Goal: Transaction & Acquisition: Purchase product/service

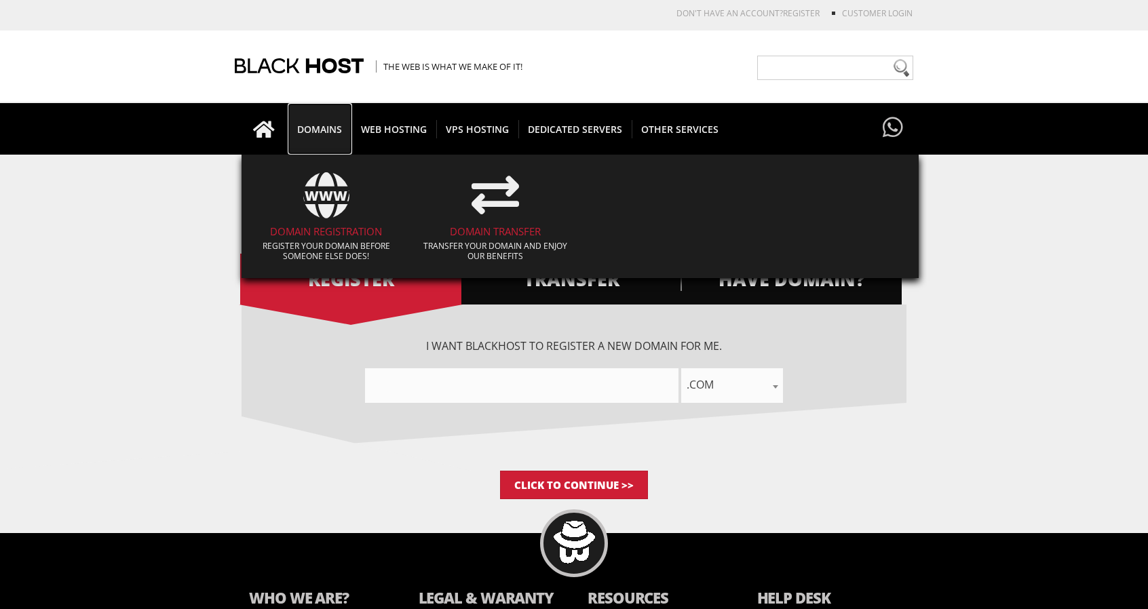
click at [309, 123] on span "DOMAINS" at bounding box center [320, 129] width 64 height 18
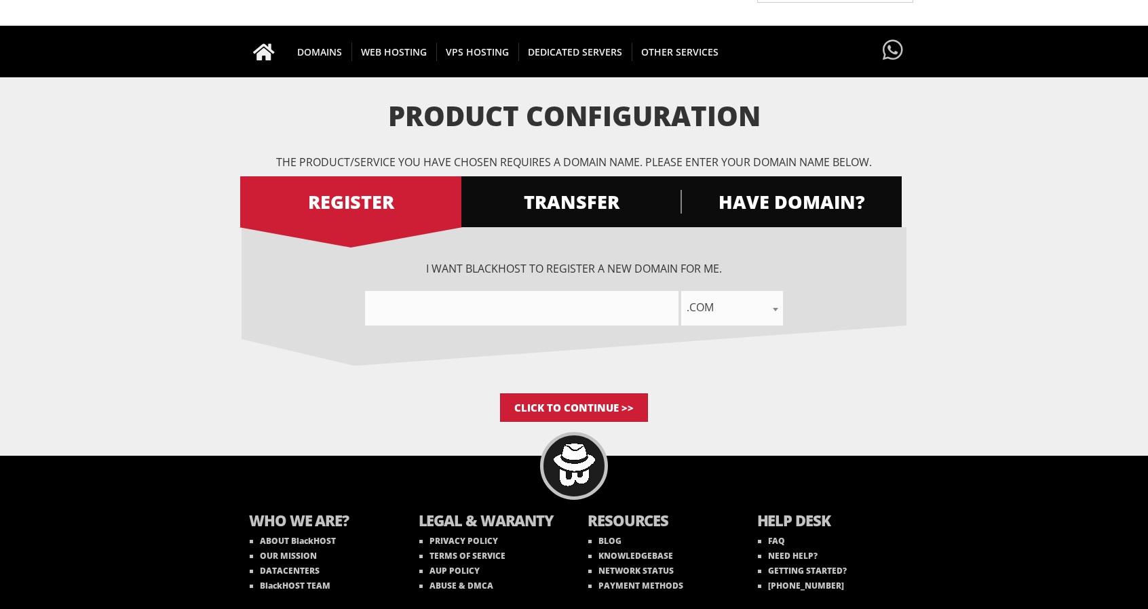
scroll to position [117, 0]
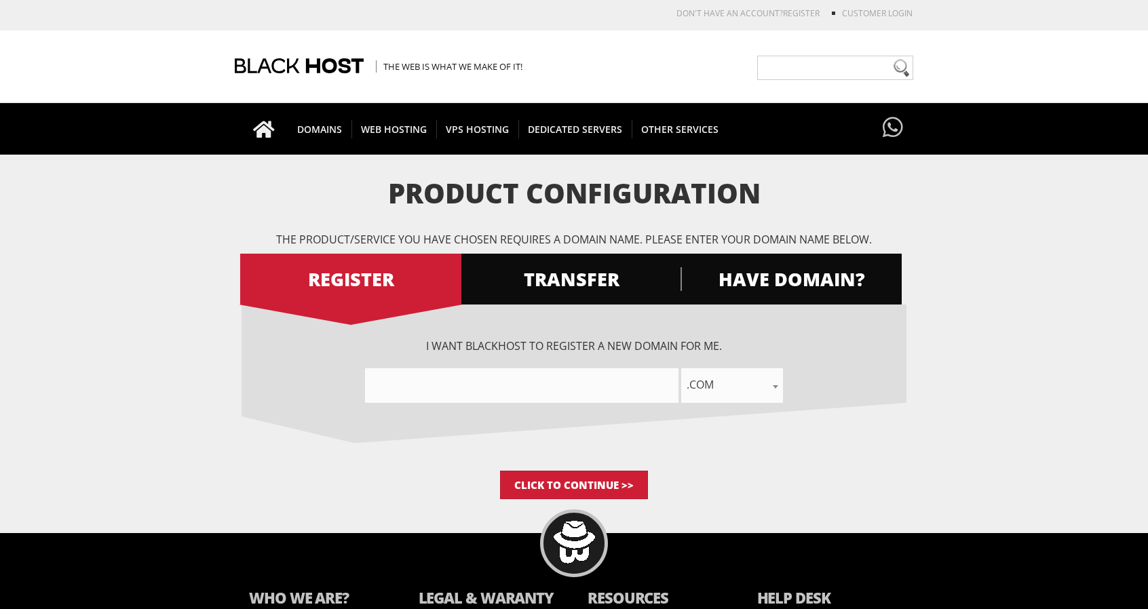
click at [536, 387] on input"] "text" at bounding box center [521, 385] width 313 height 35
type input"] "dynamicdfma"
click at [562, 484] on input "Click to Continue >>" at bounding box center [574, 485] width 148 height 28
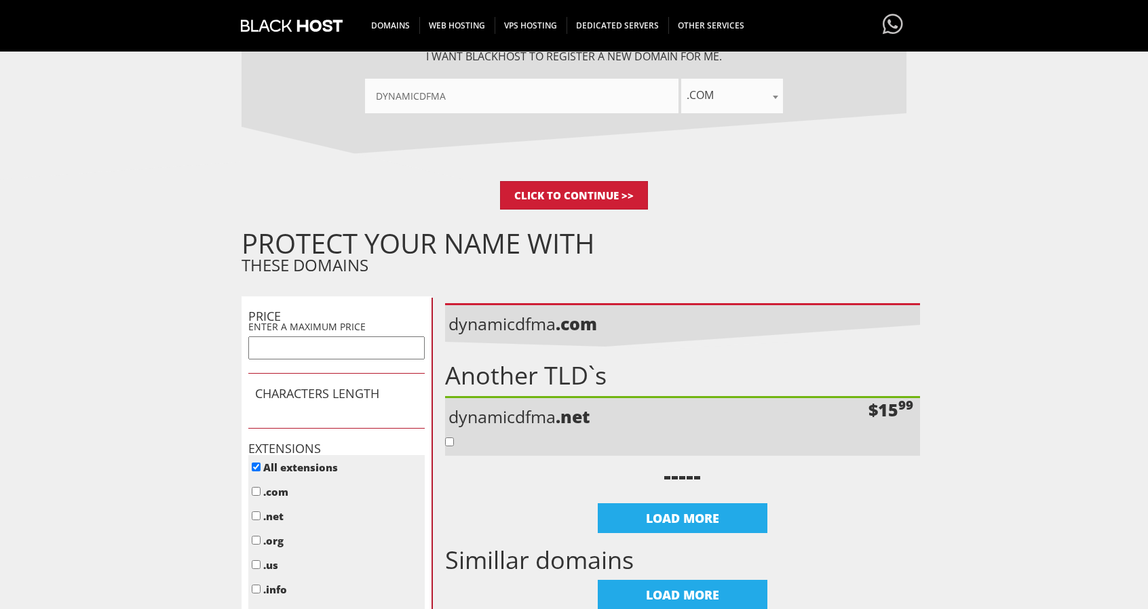
scroll to position [271, 0]
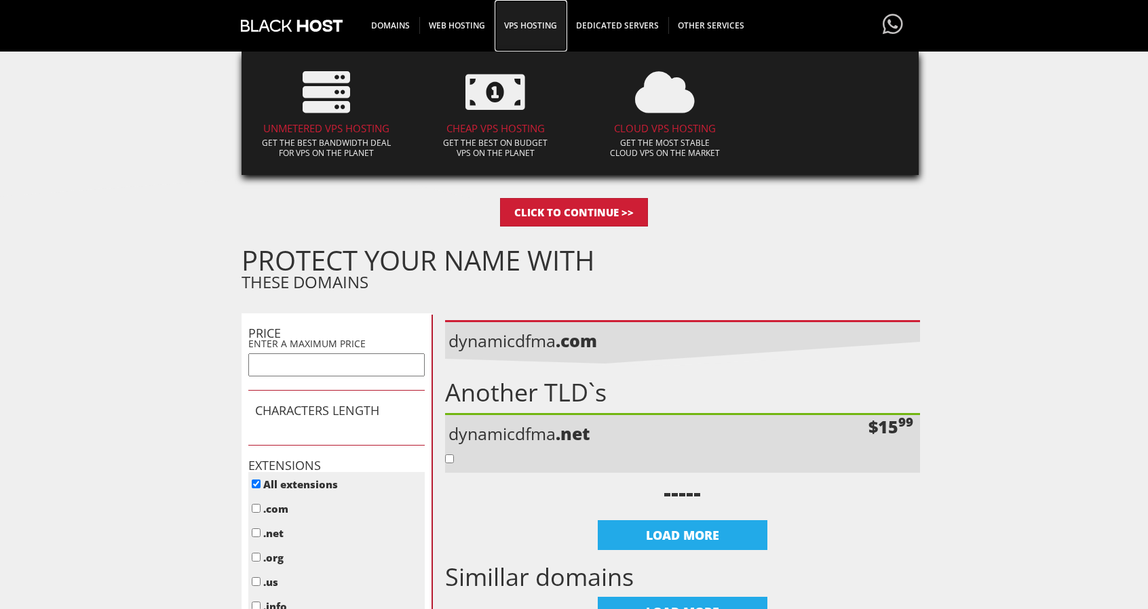
click at [524, 21] on span "VPS HOSTING" at bounding box center [530, 25] width 72 height 17
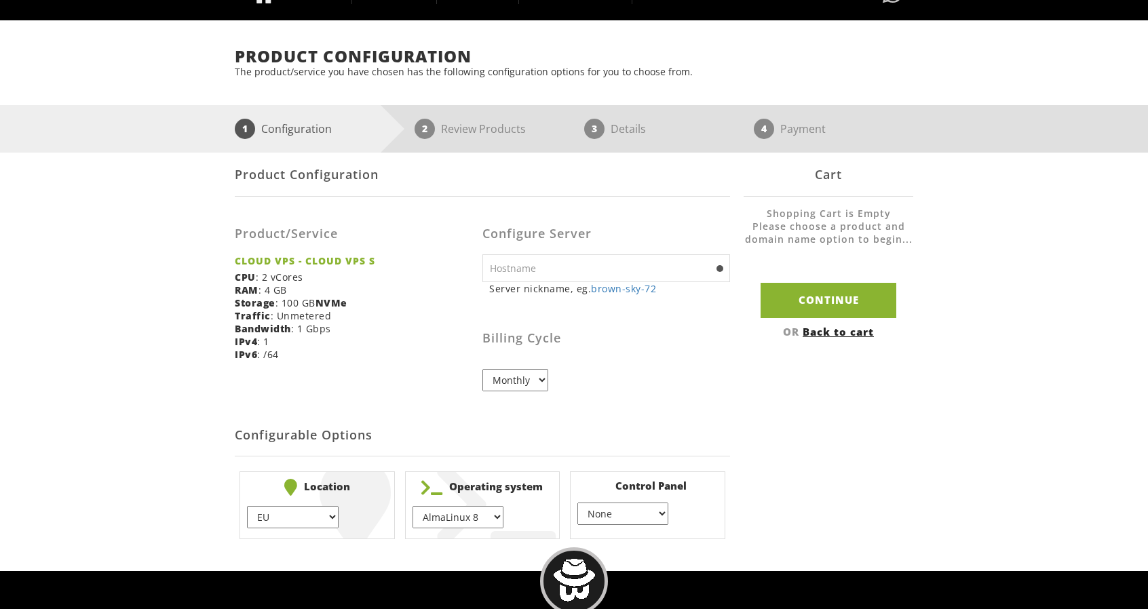
scroll to position [136, 0]
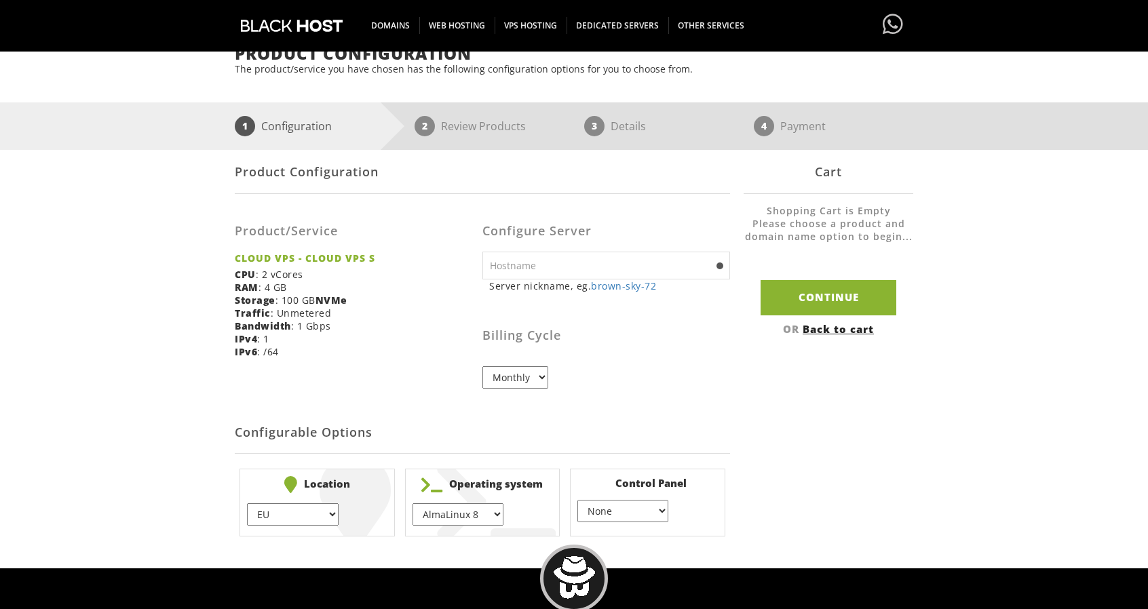
click at [535, 370] on select "Monthly" at bounding box center [515, 377] width 66 height 22
click at [532, 374] on select "Monthly" at bounding box center [515, 377] width 66 height 22
click at [585, 271] on input "text" at bounding box center [606, 266] width 248 height 28
click at [528, 265] on input "dynamicdfma" at bounding box center [606, 266] width 248 height 28
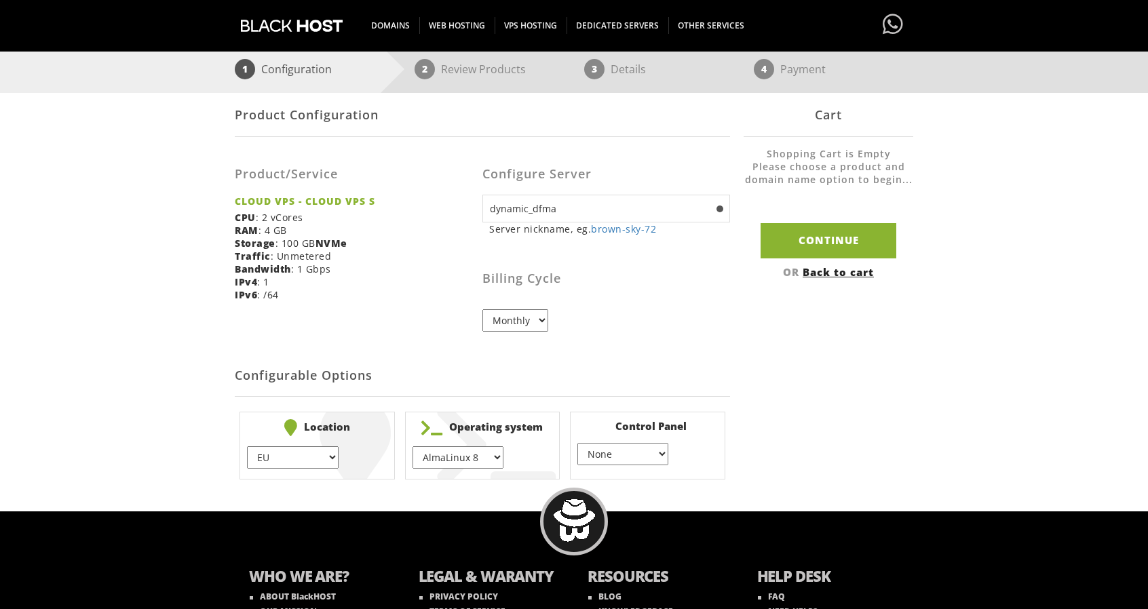
scroll to position [203, 0]
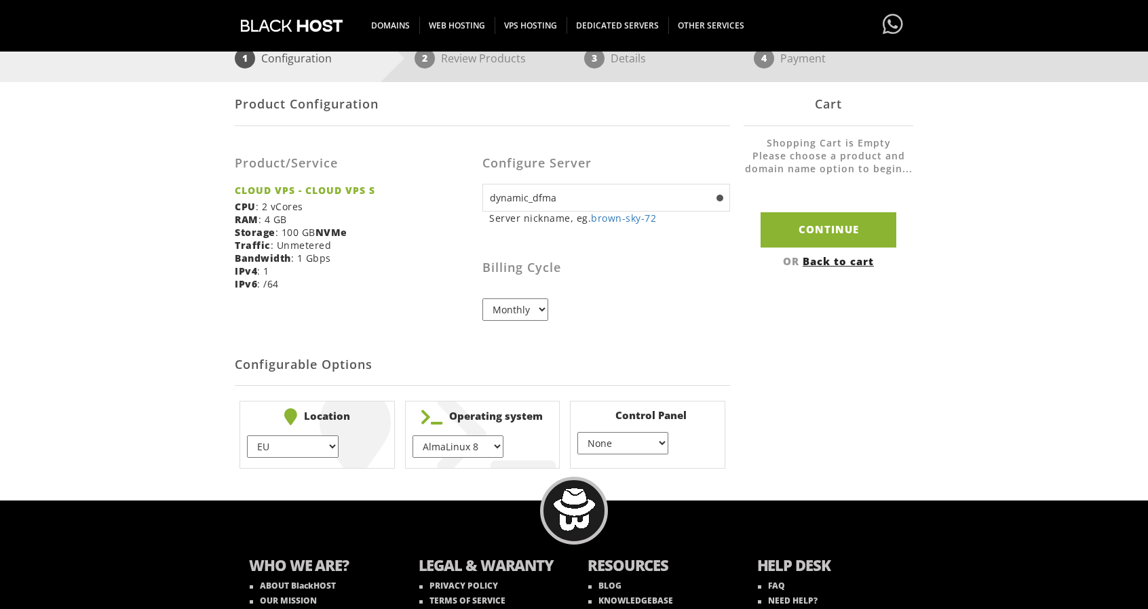
type input "dynamic_dfma"
click at [332, 442] on select "EU } [GEOGRAPHIC_DATA] } [GEOGRAPHIC_DATA] } [GEOGRAPHIC_DATA] } [GEOGRAPHIC_DA…" at bounding box center [292, 446] width 91 height 22
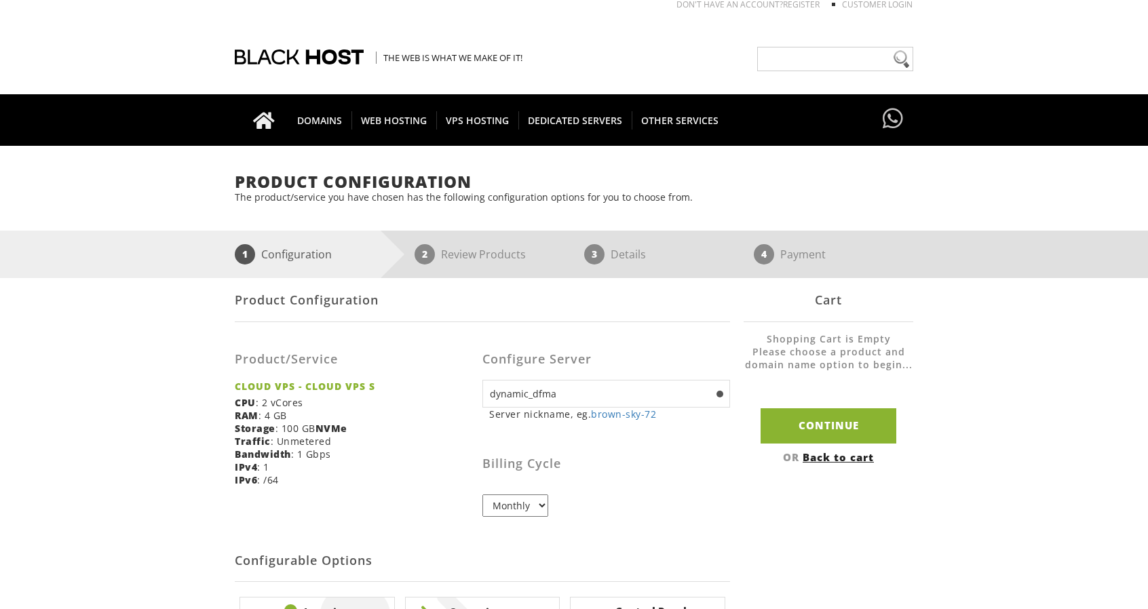
scroll to position [0, 0]
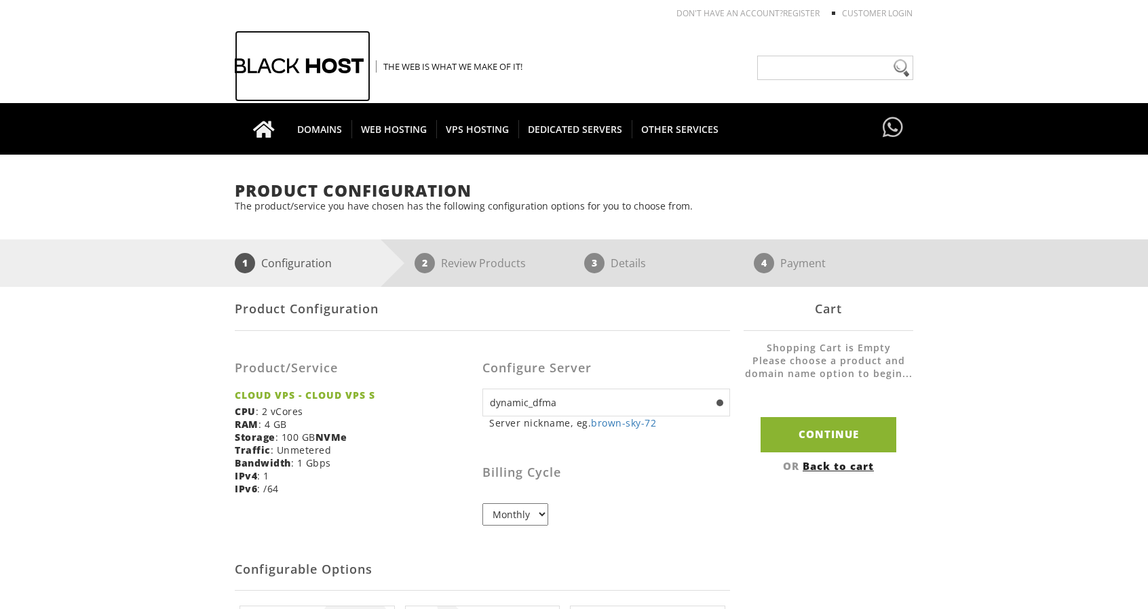
click at [297, 56] on div at bounding box center [303, 66] width 136 height 71
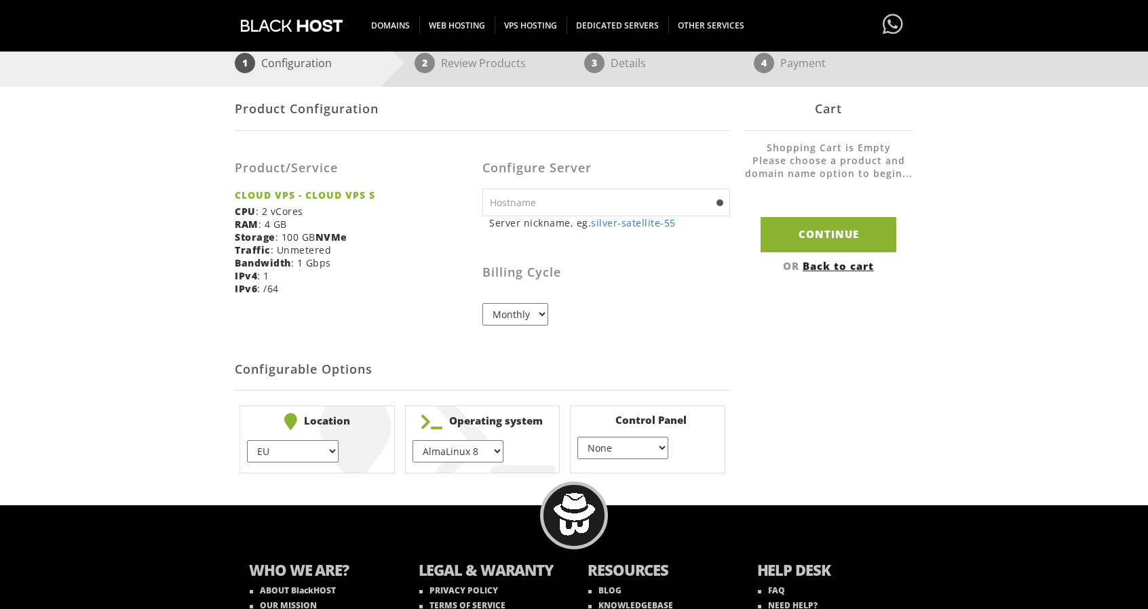
scroll to position [151, 0]
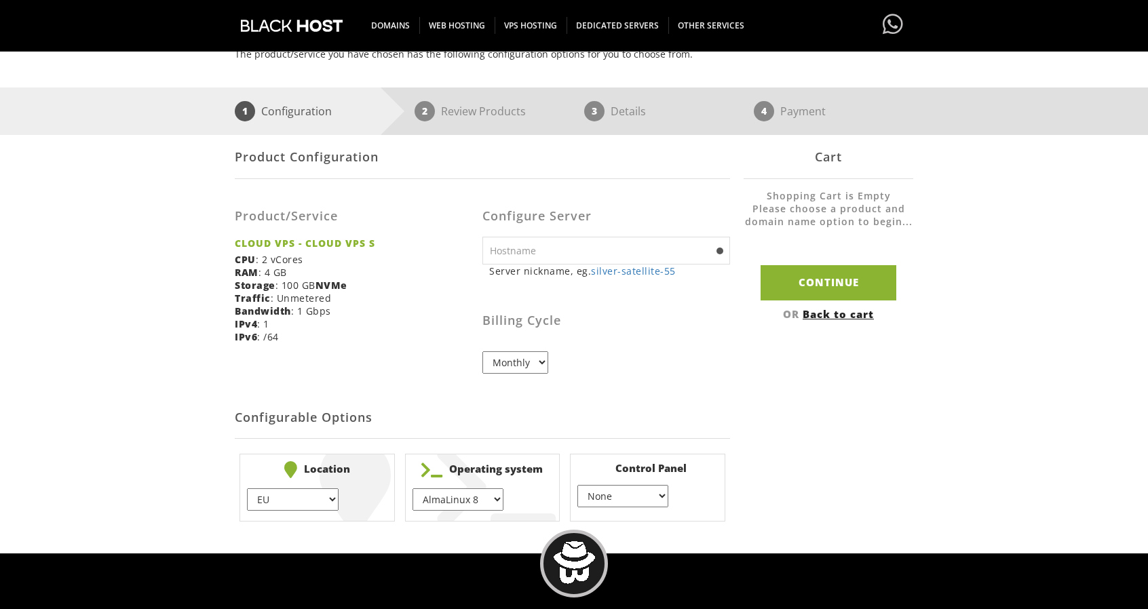
click at [335, 501] on select "EU } [GEOGRAPHIC_DATA] } [GEOGRAPHIC_DATA] } [GEOGRAPHIC_DATA] } [GEOGRAPHIC_DA…" at bounding box center [292, 499] width 91 height 22
click at [247, 488] on select "EU } [GEOGRAPHIC_DATA] } [GEOGRAPHIC_DATA] } [GEOGRAPHIC_DATA] } [GEOGRAPHIC_DA…" at bounding box center [292, 499] width 91 height 22
click at [335, 493] on select "EU } [GEOGRAPHIC_DATA] } [GEOGRAPHIC_DATA] } [GEOGRAPHIC_DATA] } [GEOGRAPHIC_DA…" at bounding box center [292, 499] width 91 height 22
click at [247, 488] on select "EU } [GEOGRAPHIC_DATA] } [GEOGRAPHIC_DATA] } [GEOGRAPHIC_DATA] } [GEOGRAPHIC_DA…" at bounding box center [292, 499] width 91 height 22
click at [475, 500] on select "AlmaLinux 8 } AlmaLinux 9 } AlmaLinux 10 } Rocky Linux 8 } Rocky Linux 9 } Cent…" at bounding box center [457, 499] width 91 height 22
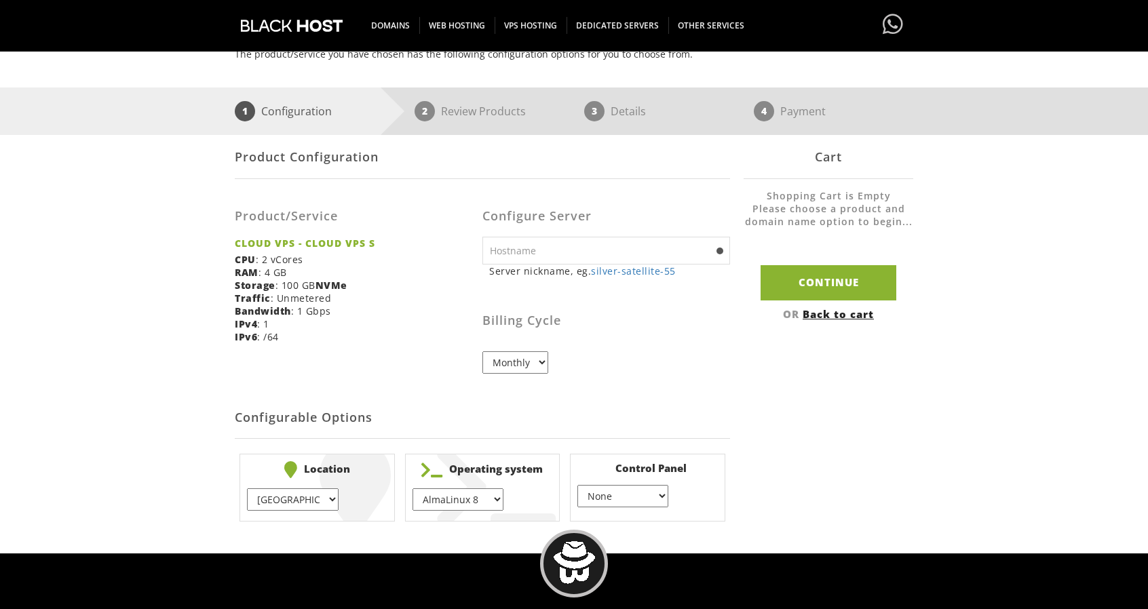
click at [319, 496] on select "EU } [GEOGRAPHIC_DATA] } [GEOGRAPHIC_DATA] } [GEOGRAPHIC_DATA] } [GEOGRAPHIC_DA…" at bounding box center [292, 499] width 91 height 22
select select "1226"
click at [247, 488] on select "EU } [GEOGRAPHIC_DATA] } [GEOGRAPHIC_DATA] } [GEOGRAPHIC_DATA] } [GEOGRAPHIC_DA…" at bounding box center [292, 499] width 91 height 22
click at [446, 496] on select "AlmaLinux 8 } AlmaLinux 9 } AlmaLinux 10 } Rocky Linux 8 } Rocky Linux 9 } Cent…" at bounding box center [457, 499] width 91 height 22
click at [321, 502] on select "EU } [GEOGRAPHIC_DATA] } [GEOGRAPHIC_DATA] } [GEOGRAPHIC_DATA] } [GEOGRAPHIC_DA…" at bounding box center [292, 499] width 91 height 22
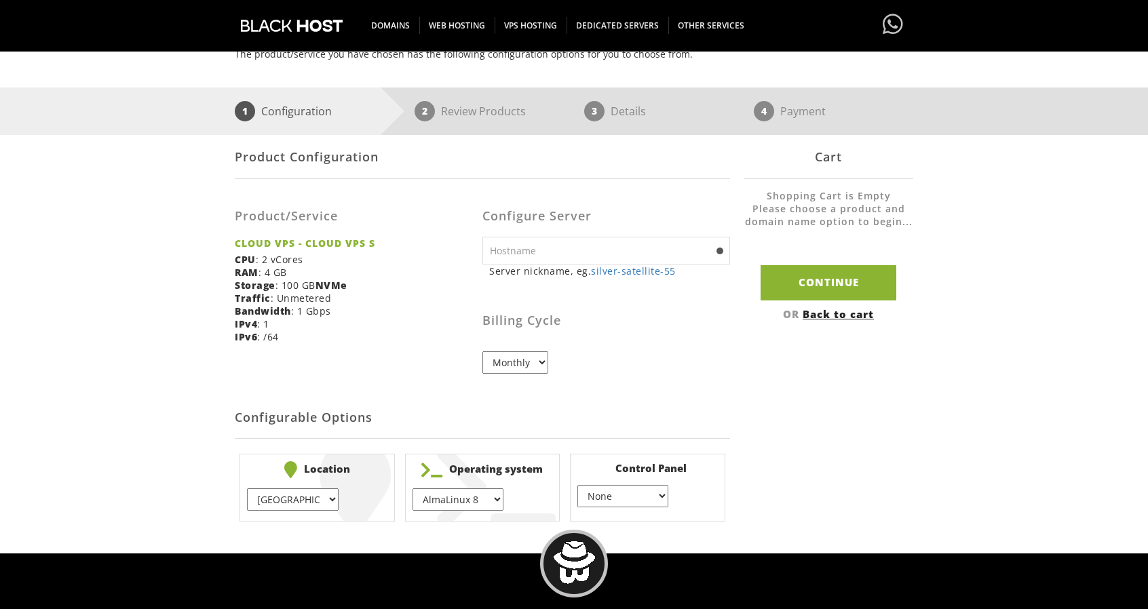
click at [460, 406] on h2 "Configurable Options" at bounding box center [482, 417] width 495 height 41
click at [308, 502] on select "EU } [GEOGRAPHIC_DATA] } [GEOGRAPHIC_DATA] } [GEOGRAPHIC_DATA] } [GEOGRAPHIC_DA…" at bounding box center [292, 499] width 91 height 22
